Goal: Task Accomplishment & Management: Complete application form

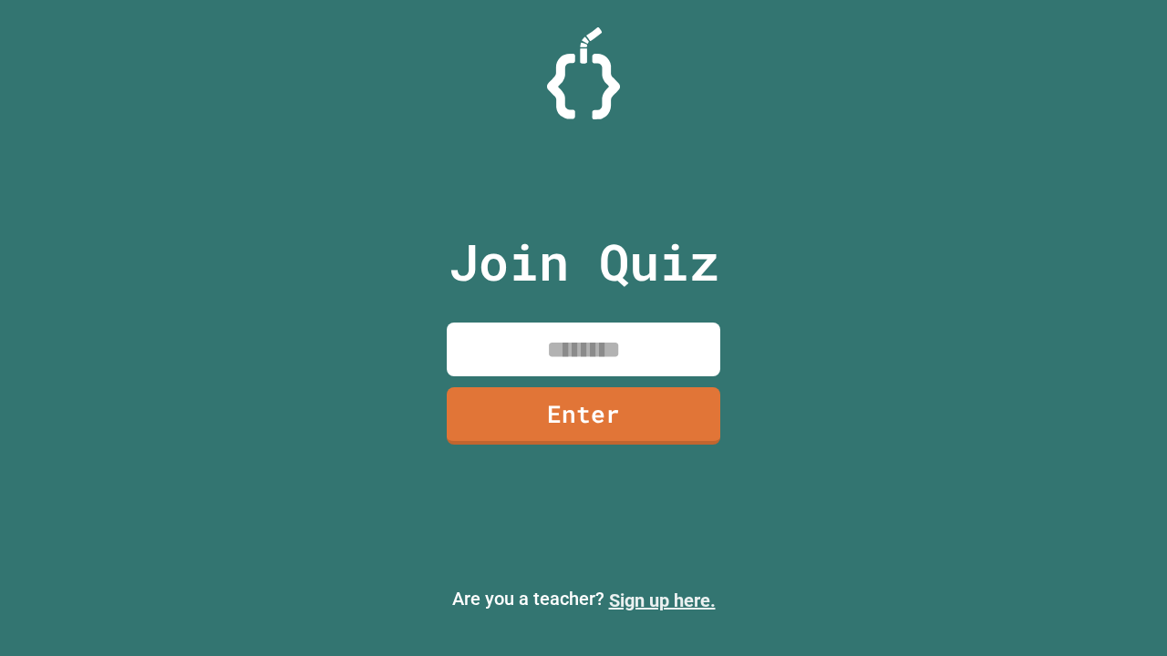
click at [662, 601] on link "Sign up here." at bounding box center [662, 601] width 107 height 22
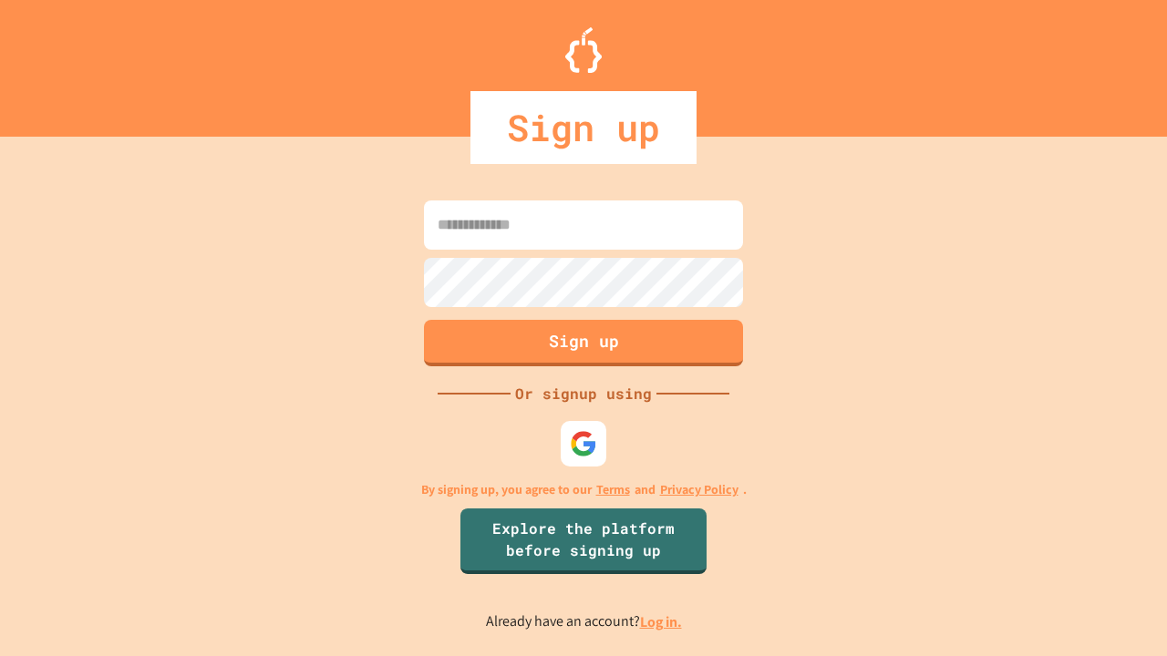
click at [662, 622] on link "Log in." at bounding box center [661, 621] width 42 height 19
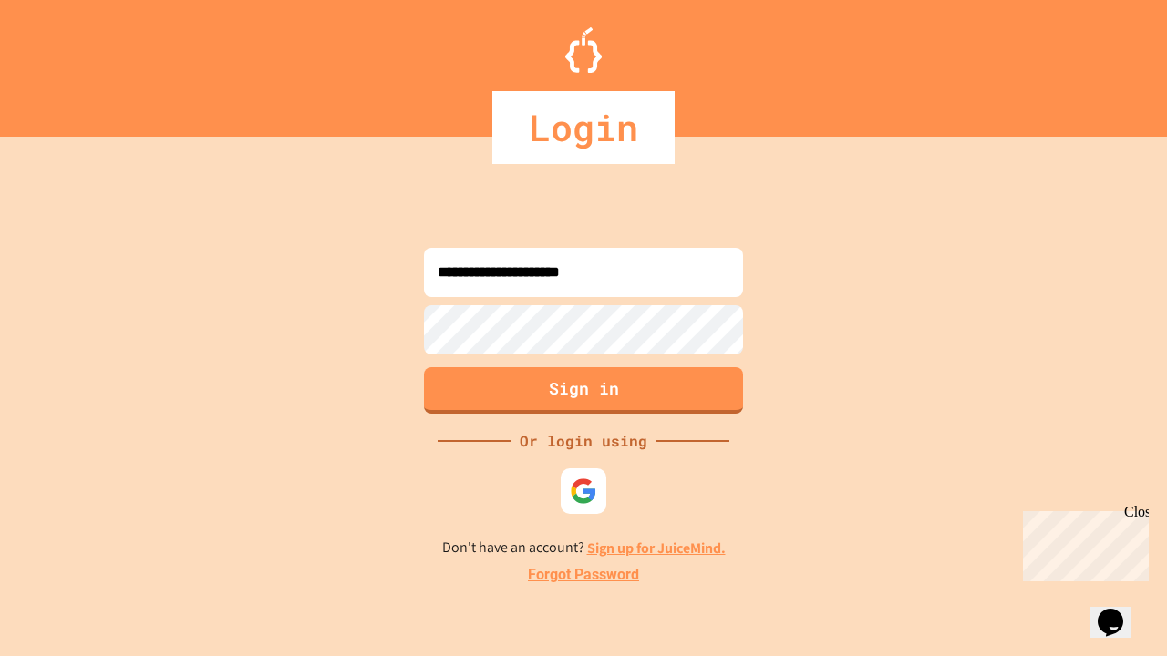
type input "**********"
